Goal: Check status: Check status

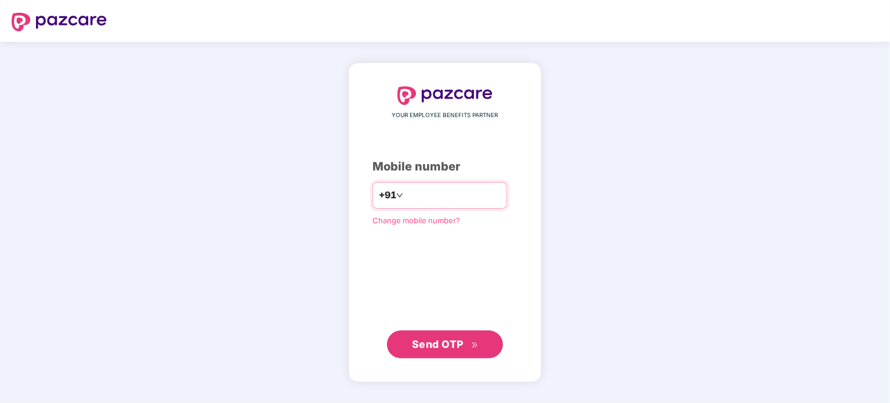
click at [422, 201] on input "number" at bounding box center [452, 195] width 95 height 19
type input "**********"
click at [461, 347] on span "Send OTP" at bounding box center [438, 344] width 52 height 12
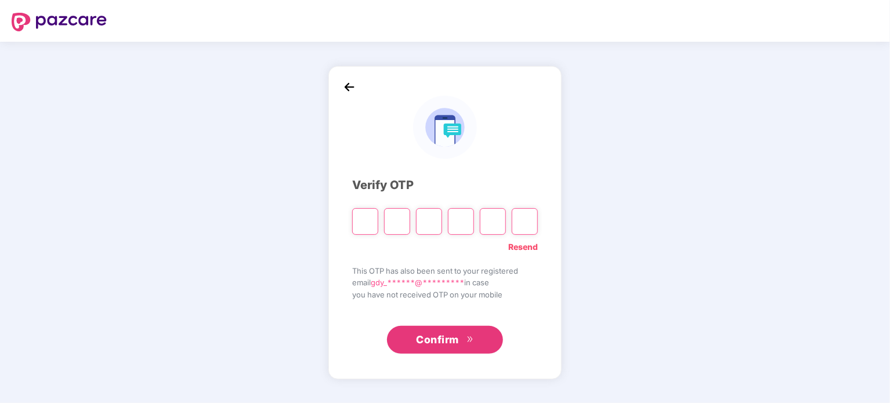
type input "*"
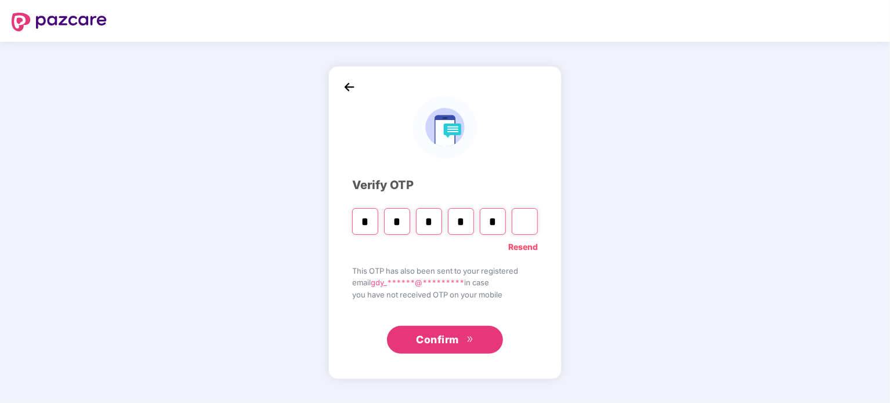
type input "*"
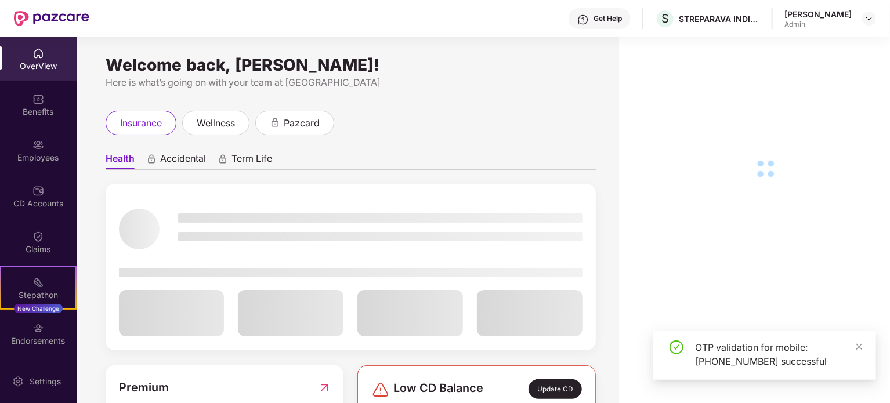
click at [37, 197] on div "CD Accounts" at bounding box center [38, 197] width 77 height 44
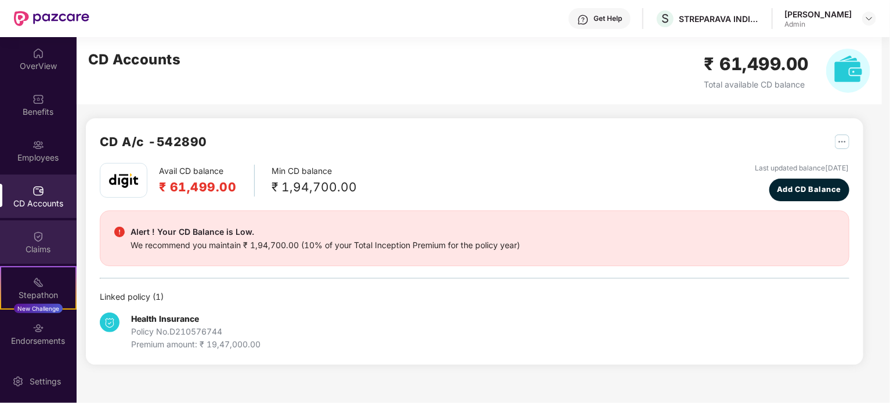
click at [32, 242] on img at bounding box center [38, 237] width 12 height 12
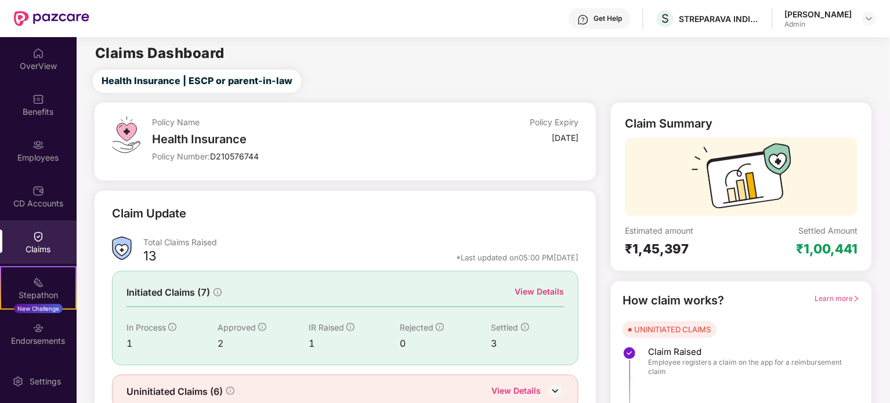
click at [846, 16] on div "[PERSON_NAME]" at bounding box center [817, 14] width 67 height 11
click at [869, 20] on img at bounding box center [868, 18] width 9 height 9
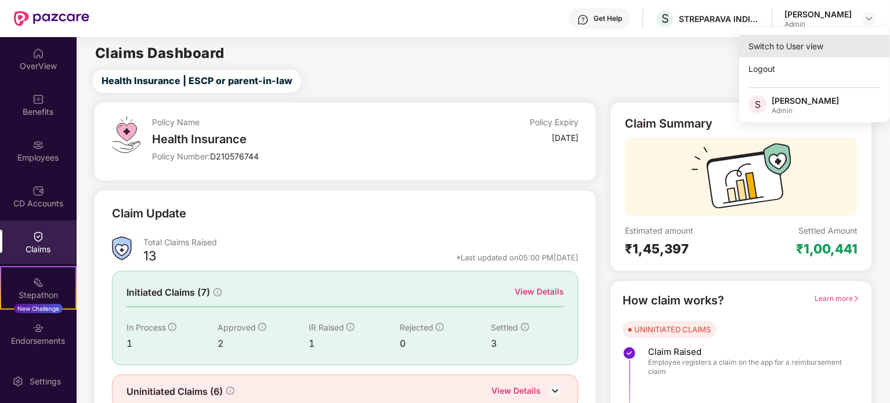
click at [803, 49] on div "Switch to User view" at bounding box center [814, 46] width 151 height 23
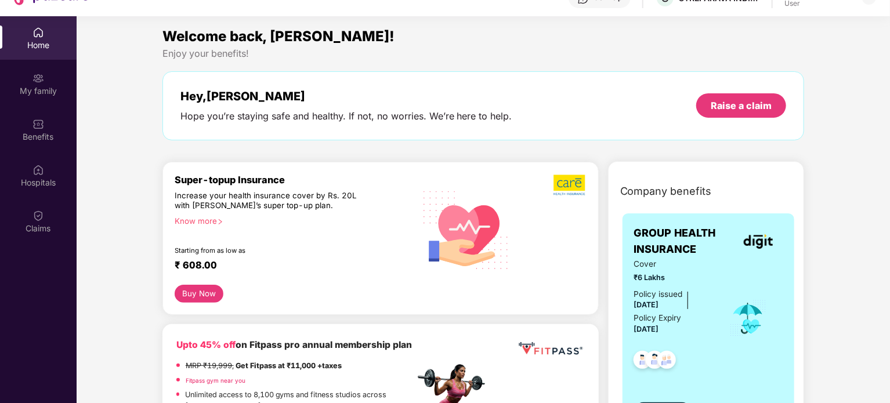
scroll to position [65, 0]
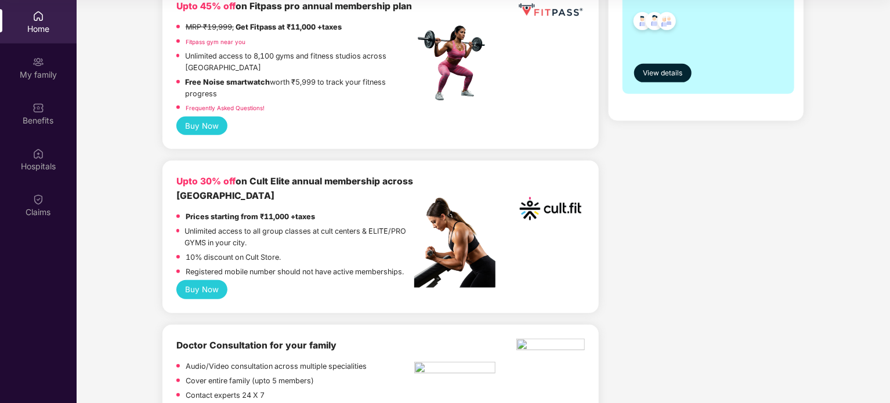
scroll to position [418, 0]
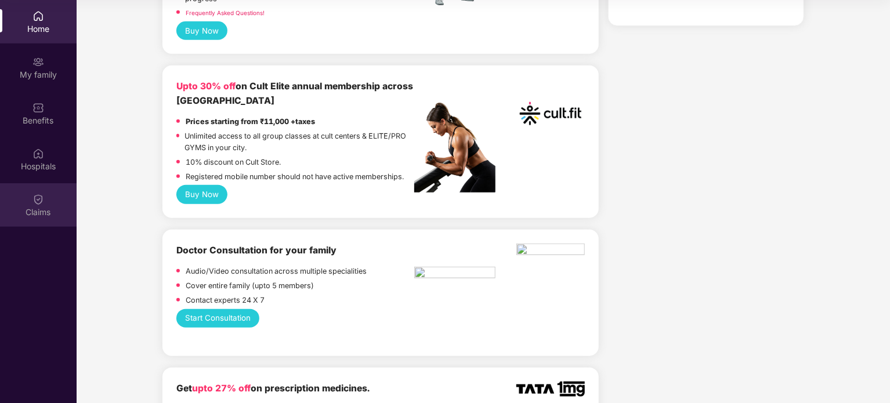
click at [31, 204] on div "Claims" at bounding box center [38, 205] width 77 height 44
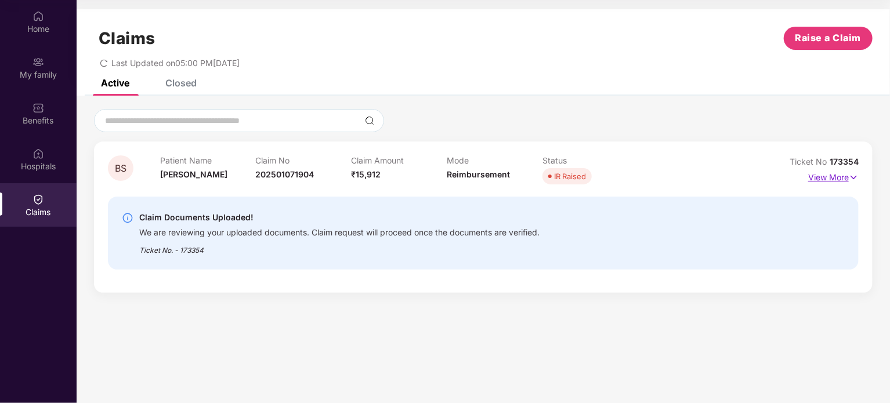
click at [832, 171] on p "View More" at bounding box center [833, 176] width 50 height 16
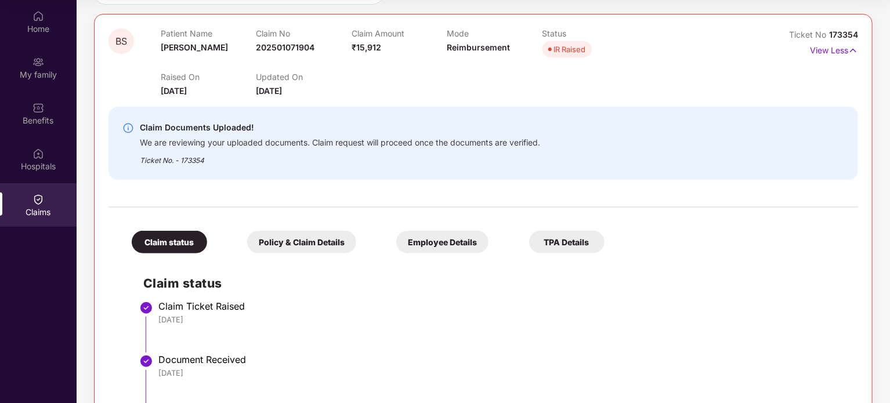
scroll to position [126, 0]
click at [317, 245] on div "Policy & Claim Details" at bounding box center [301, 243] width 109 height 23
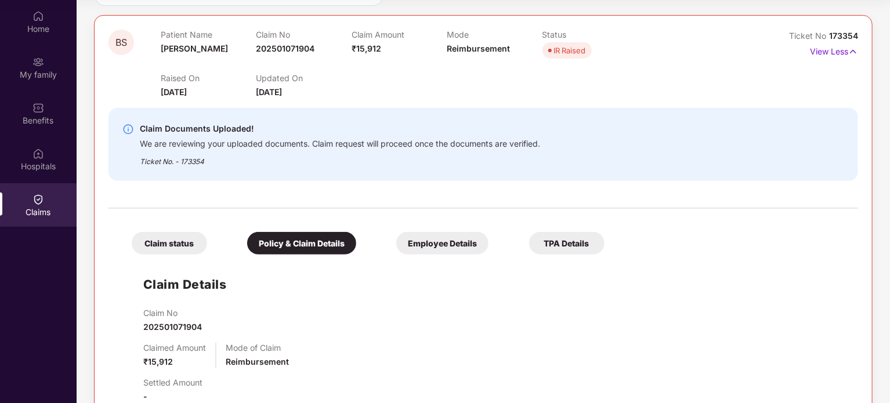
click at [179, 246] on div "Claim status" at bounding box center [169, 243] width 75 height 23
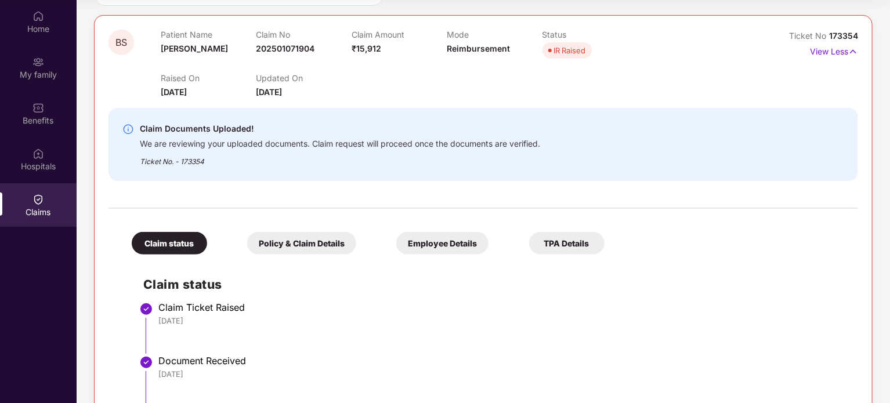
click at [279, 240] on div "Policy & Claim Details" at bounding box center [301, 243] width 109 height 23
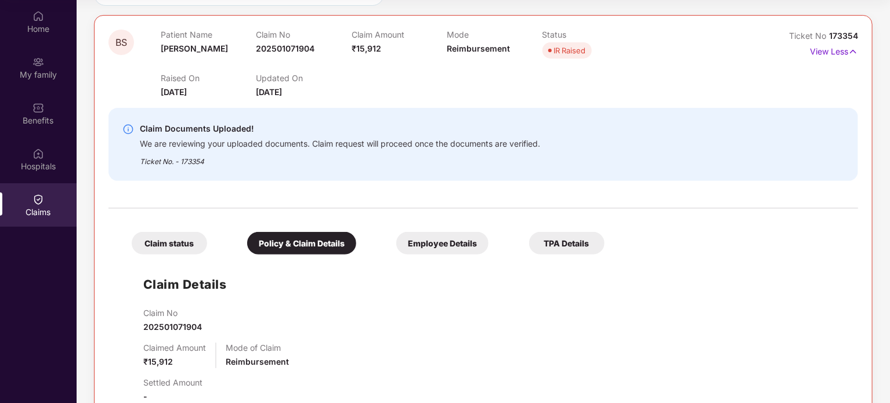
click at [461, 308] on div "Claim No 202501071904" at bounding box center [494, 321] width 703 height 26
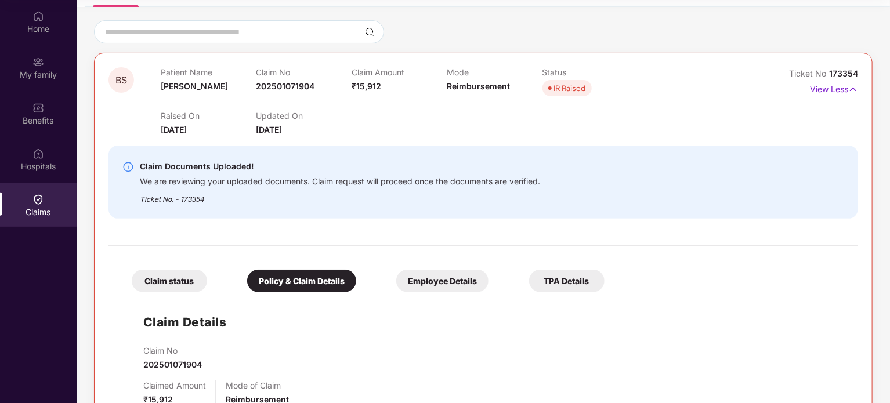
scroll to position [103, 0]
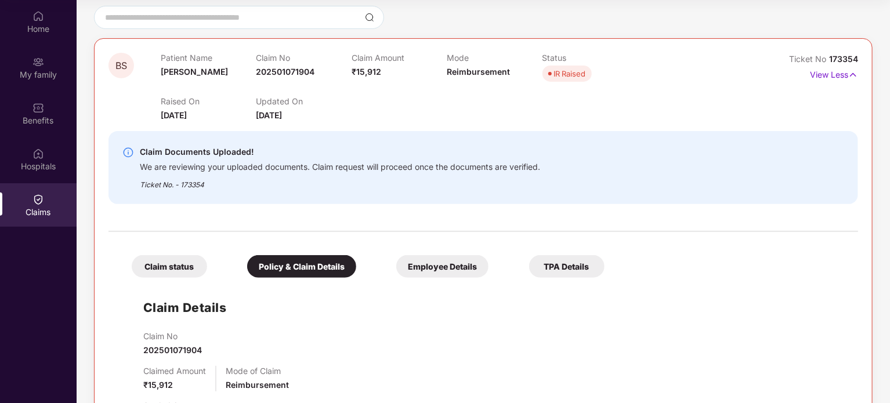
click at [445, 266] on div "Employee Details" at bounding box center [442, 266] width 92 height 23
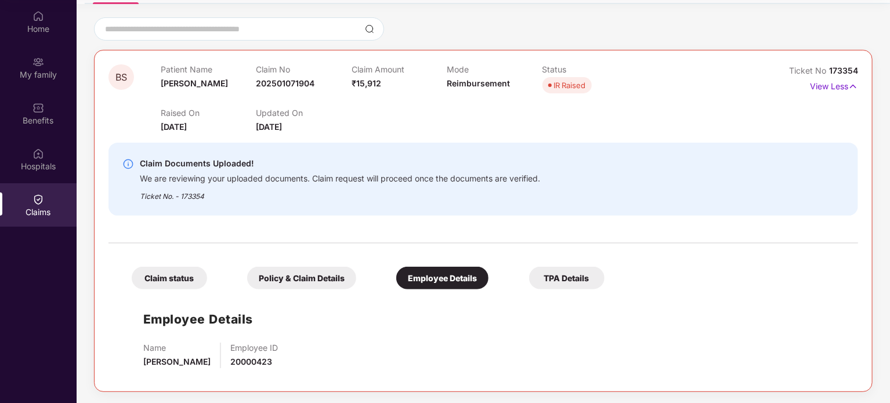
click at [566, 278] on div "TPA Details" at bounding box center [566, 278] width 75 height 23
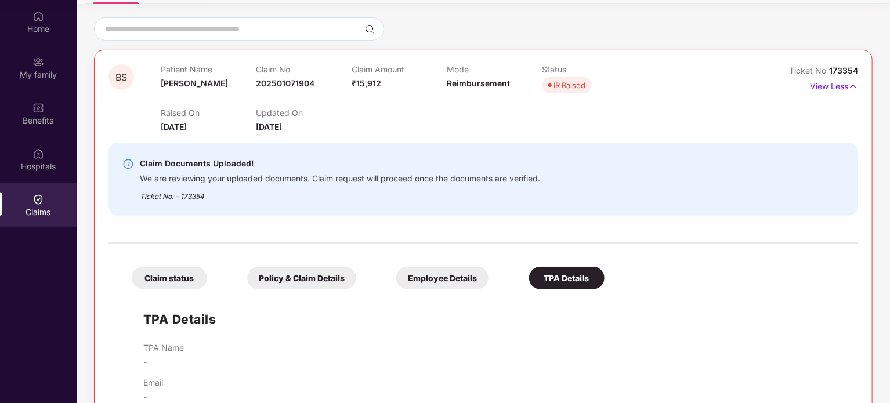
scroll to position [103, 0]
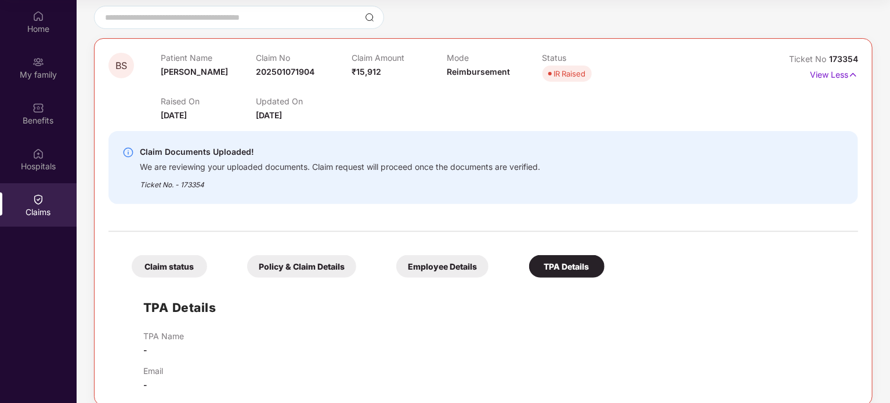
click at [178, 258] on div "Claim status" at bounding box center [169, 266] width 75 height 23
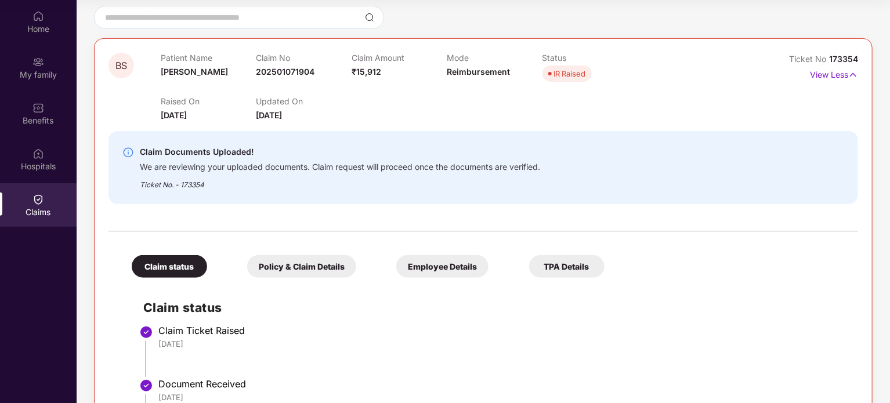
click at [437, 138] on div "Claim Documents Uploaded! We are reviewing your uploaded documents. Claim reque…" at bounding box center [482, 167] width 749 height 73
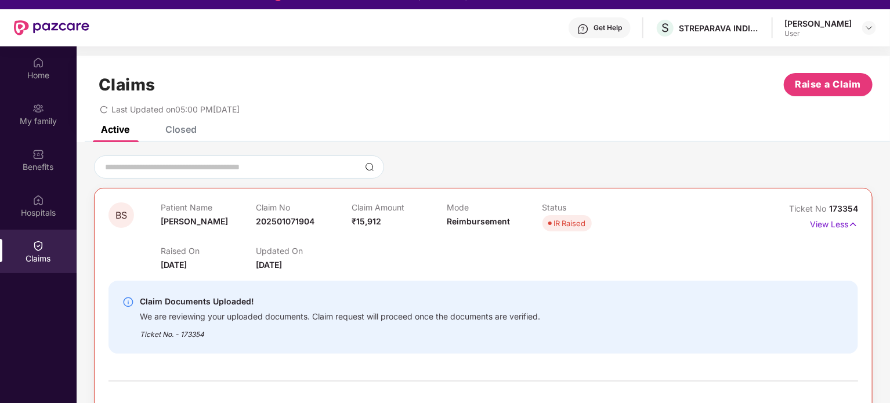
scroll to position [19, 0]
click at [182, 129] on div "Closed" at bounding box center [180, 130] width 31 height 12
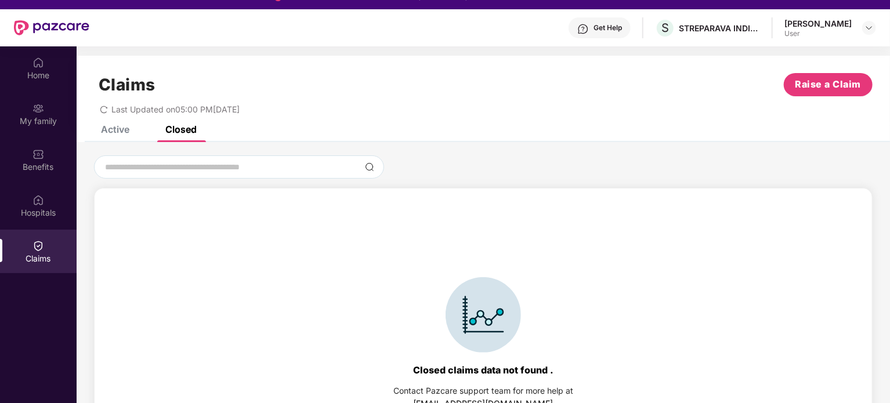
click at [113, 125] on div "Claims Raise a Claim Last Updated on 05:00 PM[DATE]" at bounding box center [483, 91] width 813 height 70
click at [122, 133] on div "Active" at bounding box center [115, 130] width 28 height 12
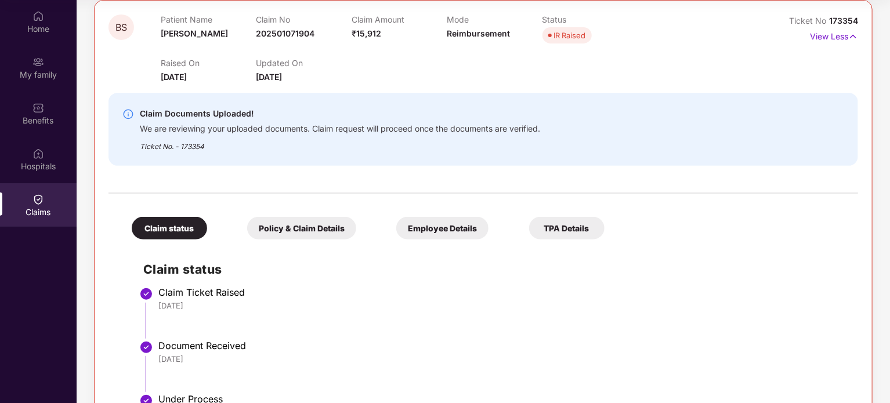
scroll to position [126, 0]
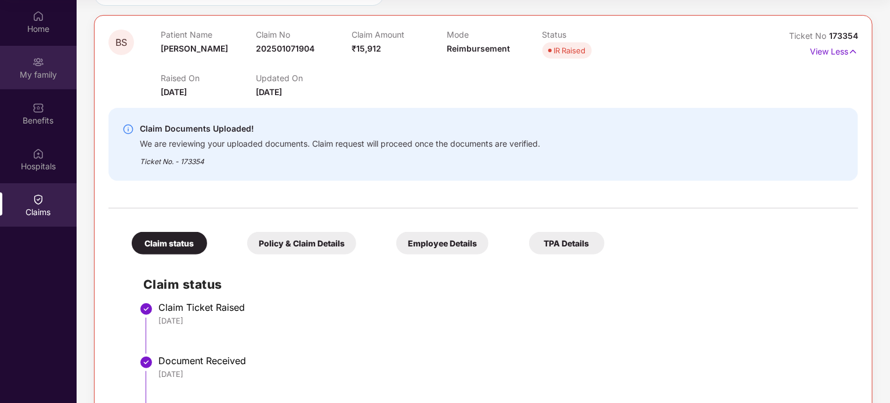
click at [42, 78] on div "My family" at bounding box center [38, 75] width 77 height 12
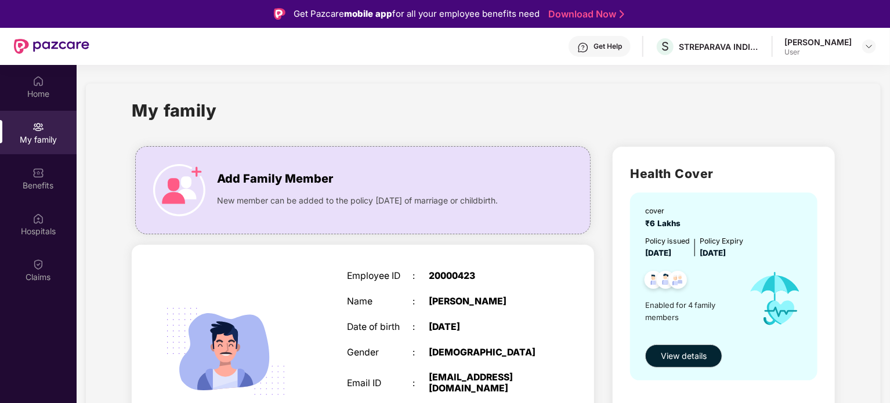
click at [870, 53] on div at bounding box center [869, 46] width 14 height 14
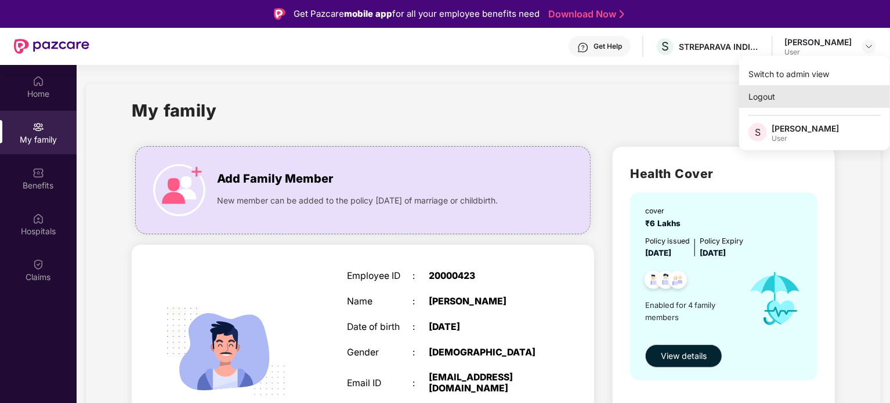
click at [771, 102] on div "Logout" at bounding box center [814, 96] width 151 height 23
